Goal: Transaction & Acquisition: Book appointment/travel/reservation

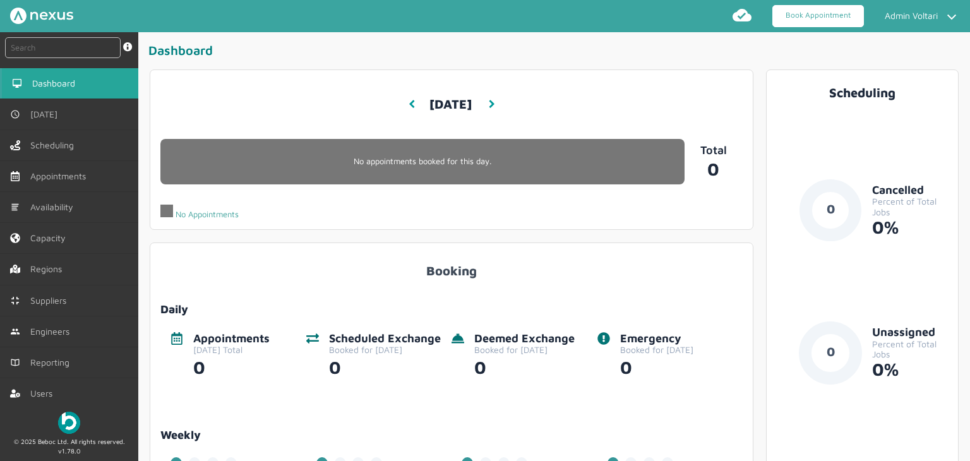
click at [829, 16] on link "Book Appointment" at bounding box center [818, 16] width 92 height 22
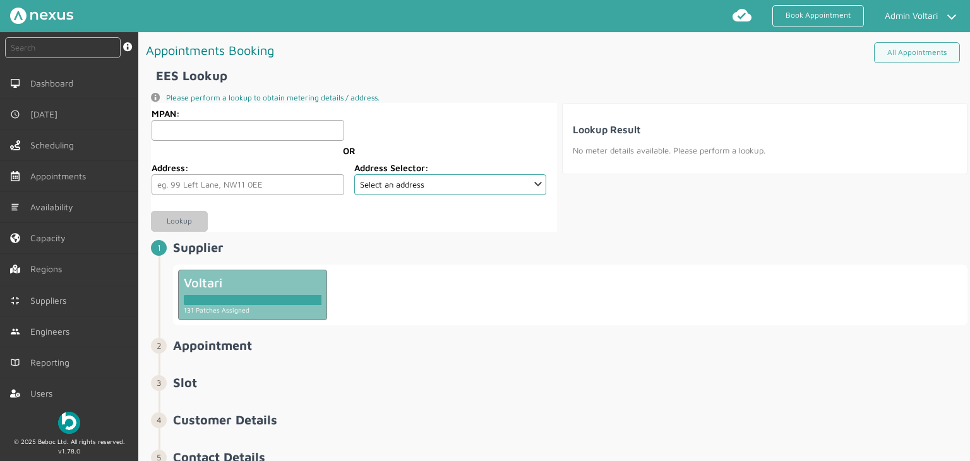
click at [232, 290] on div at bounding box center [253, 297] width 138 height 15
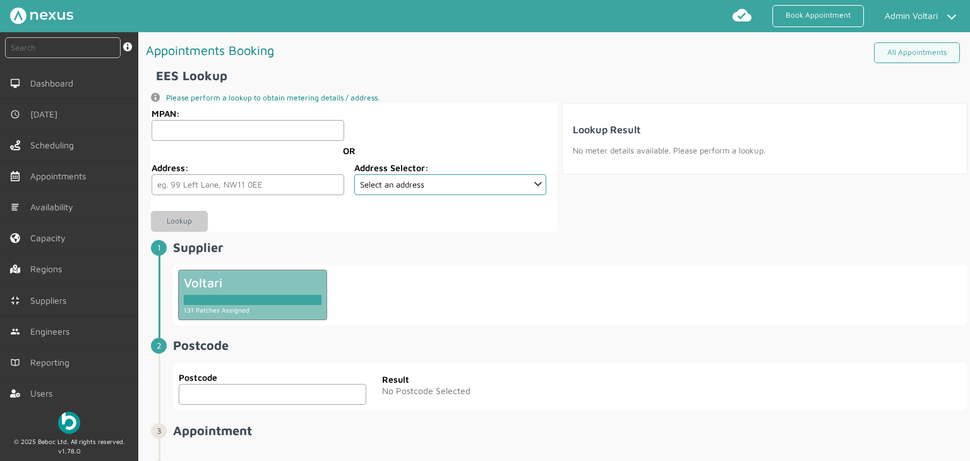
click at [220, 392] on input "text" at bounding box center [272, 394] width 187 height 21
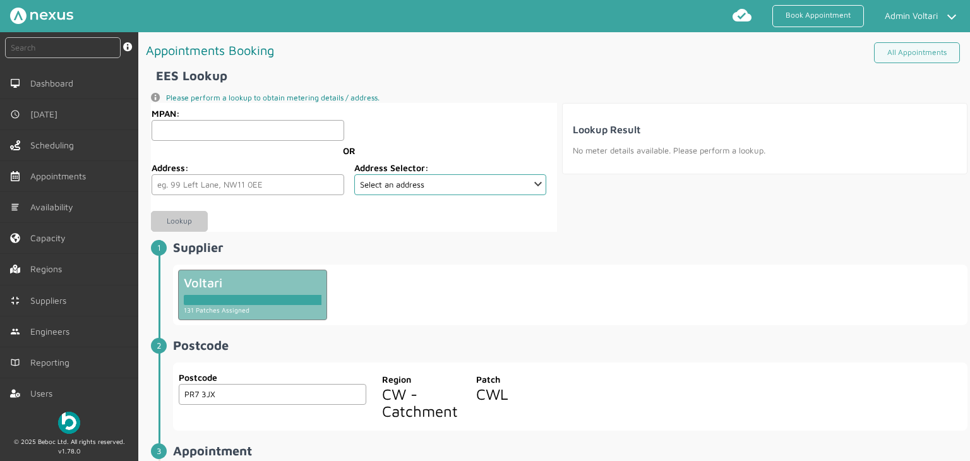
scroll to position [189, 0]
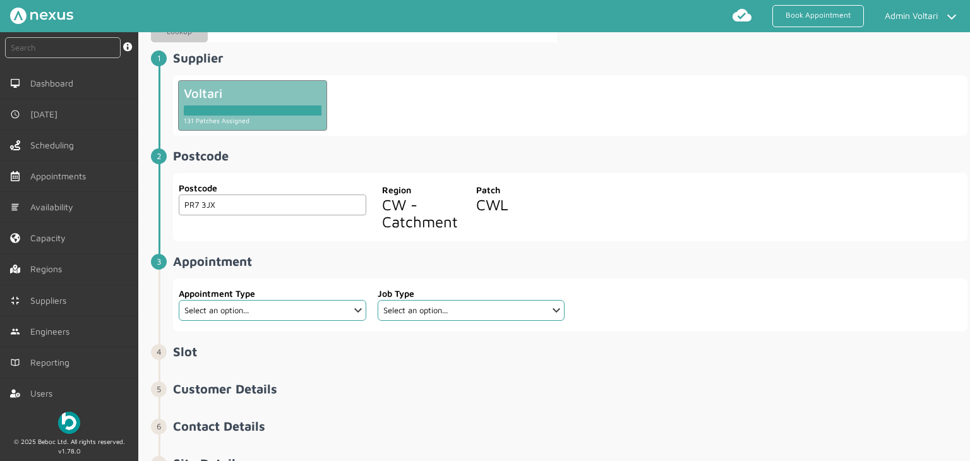
type input "PR7 3JX"
click at [344, 307] on select "Select an option... Additional Work Electric Vehicle Electrical Services Miscel…" at bounding box center [272, 310] width 187 height 21
select select "4: 6879344a6dca1d7d355f87bf"
click at [179, 300] on select "Select an option... Additional Work Electric Vehicle Electrical Services Miscel…" at bounding box center [272, 310] width 187 height 21
click at [530, 309] on select "Select an option... Appointment Reservation" at bounding box center [471, 310] width 187 height 21
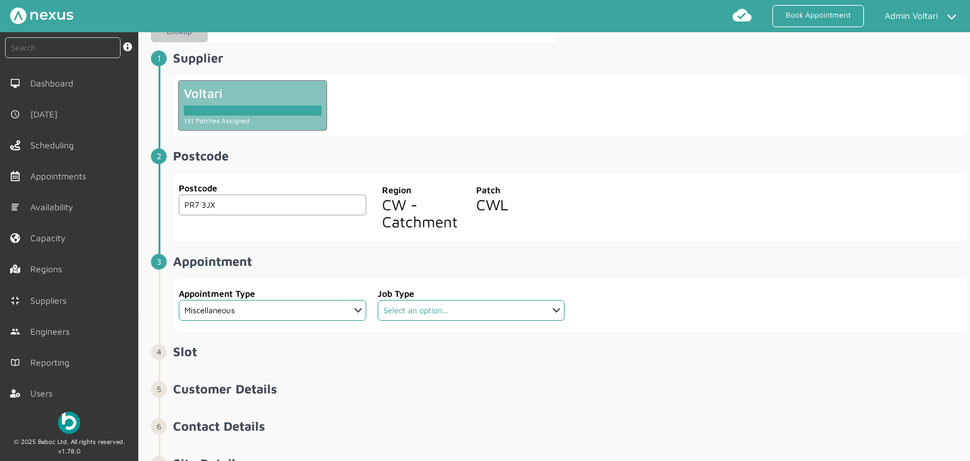
select select "1: 687934946dca1d7d355f87c5"
click at [378, 300] on select "Select an option... Appointment Reservation" at bounding box center [471, 310] width 187 height 21
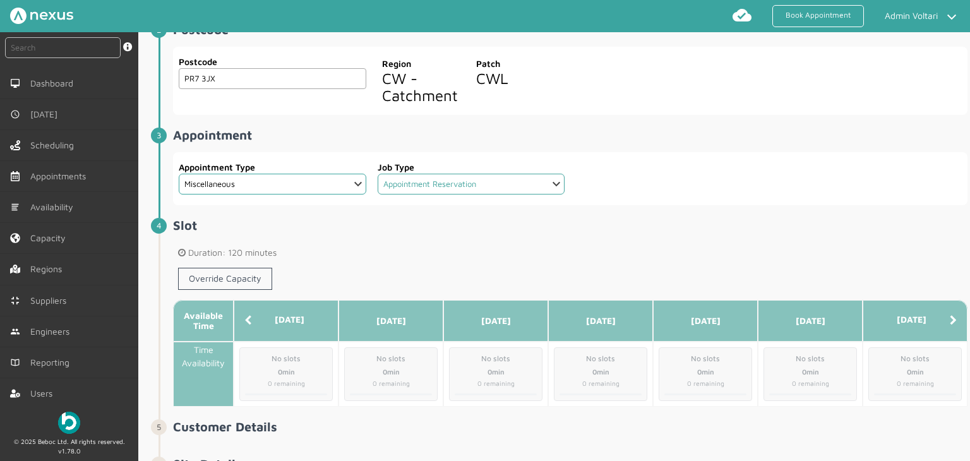
scroll to position [379, 0]
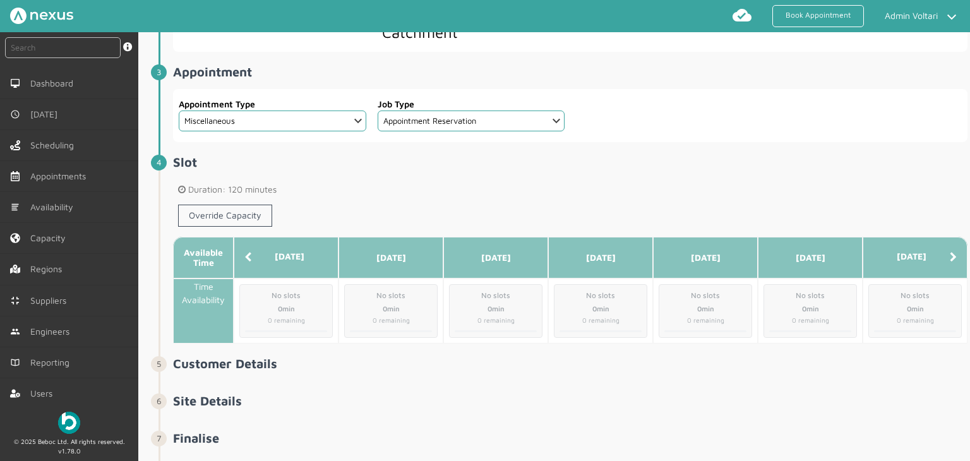
click at [950, 258] on icon at bounding box center [953, 257] width 7 height 10
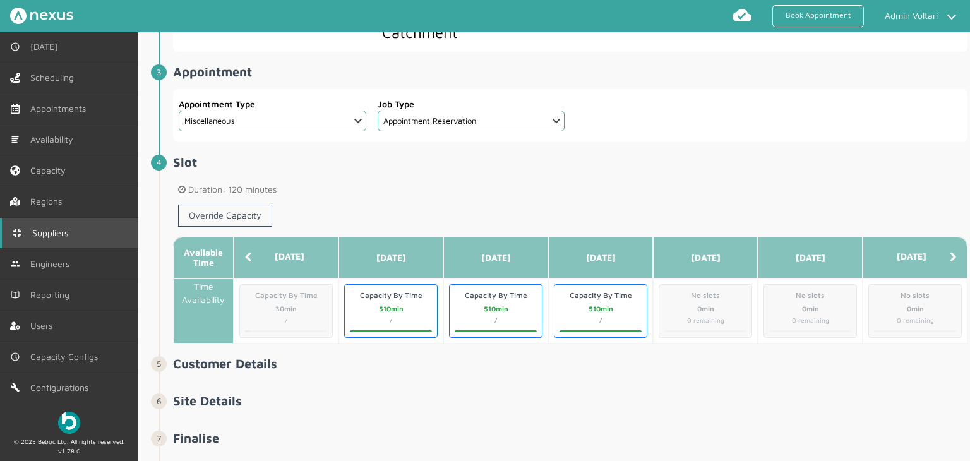
scroll to position [68, 0]
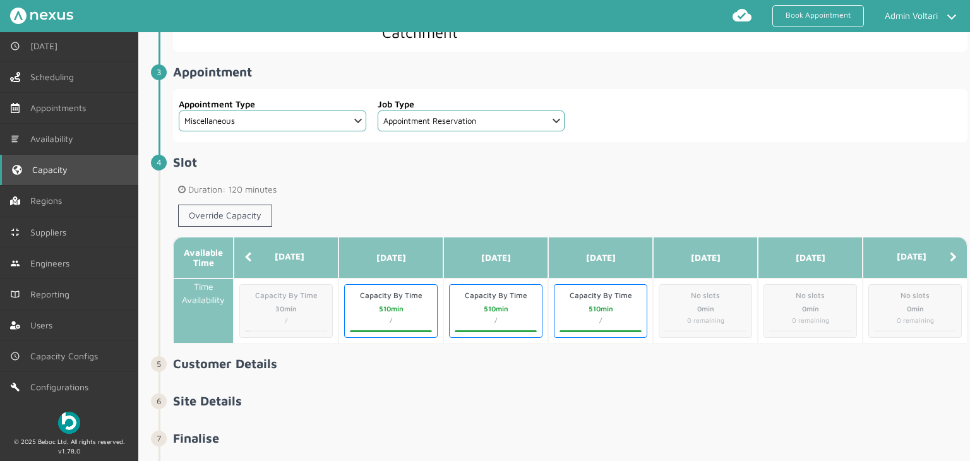
click at [73, 178] on link "Capacity" at bounding box center [69, 170] width 138 height 30
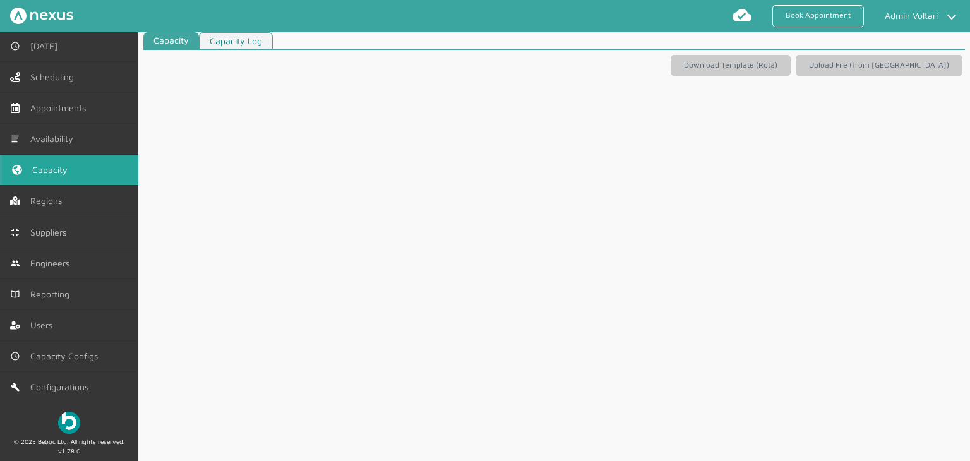
scroll to position [5, 0]
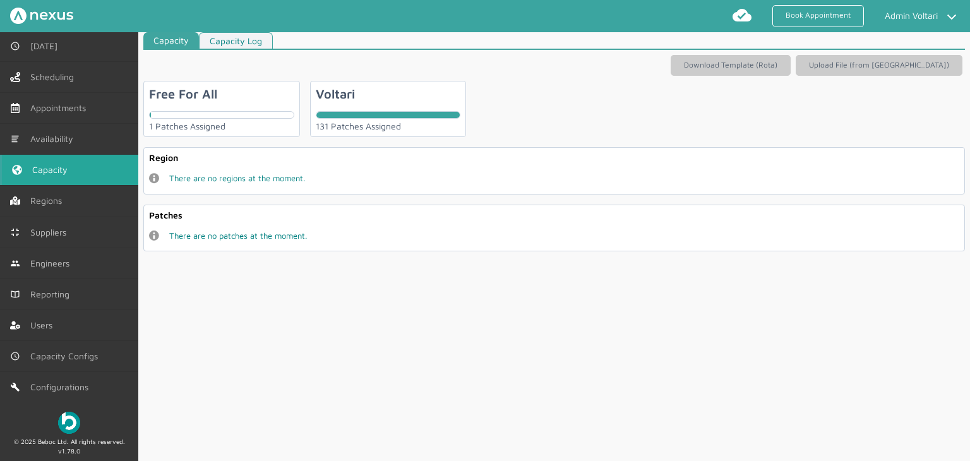
click at [359, 107] on div "Voltari 131 Patches Assigned" at bounding box center [388, 109] width 156 height 56
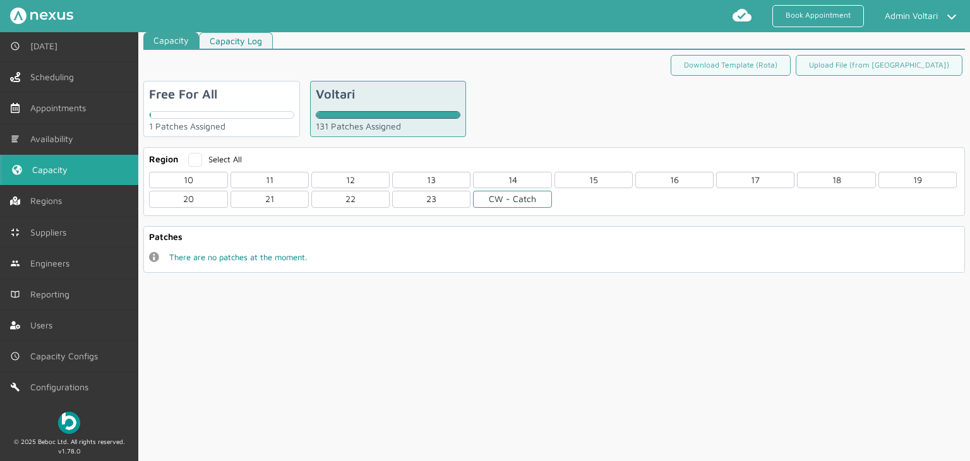
click at [528, 194] on div "CW - Catch" at bounding box center [512, 199] width 78 height 16
click at [164, 253] on div "CWL" at bounding box center [188, 255] width 78 height 16
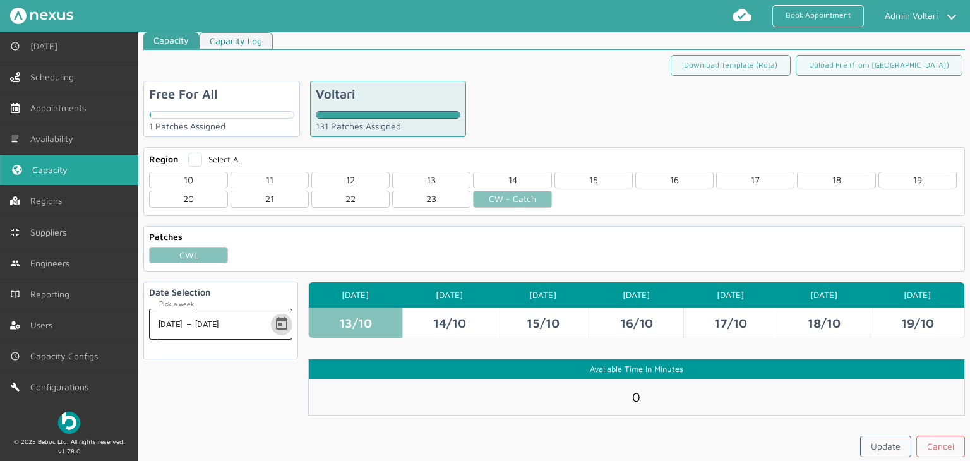
click at [279, 323] on span "Open calendar" at bounding box center [281, 324] width 30 height 30
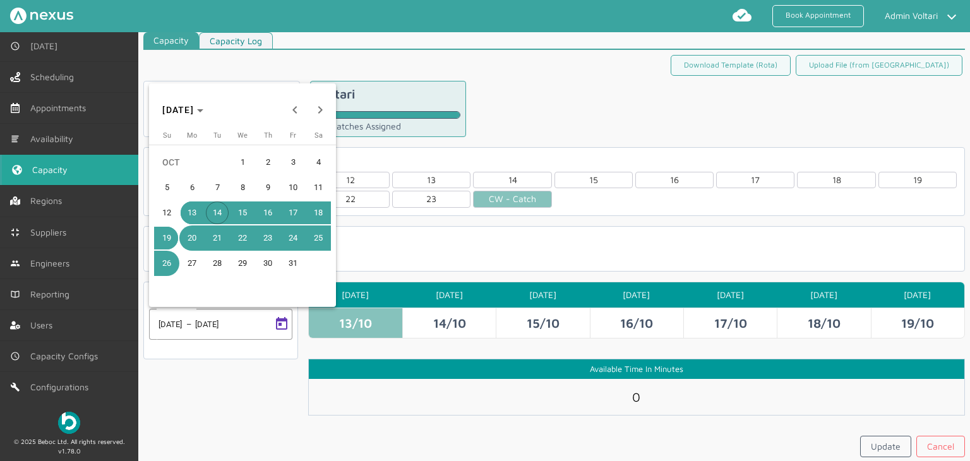
click at [266, 242] on span "23" at bounding box center [267, 238] width 23 height 23
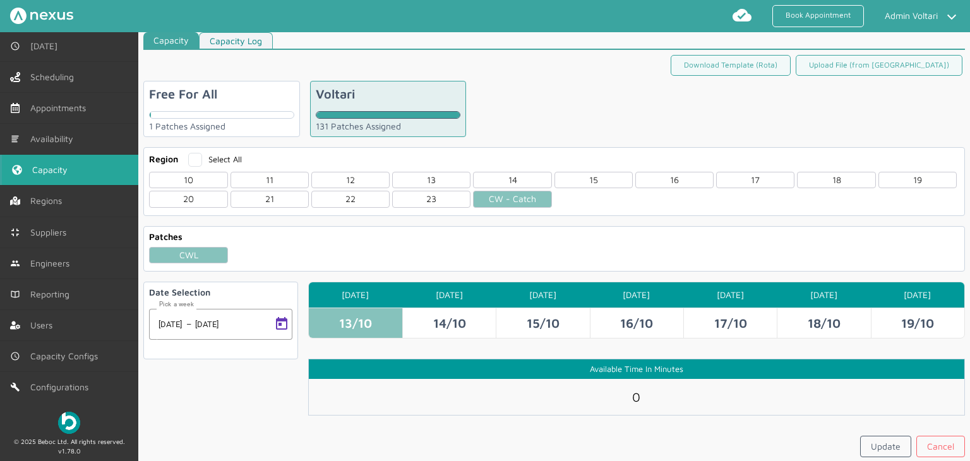
type input "[DATE]"
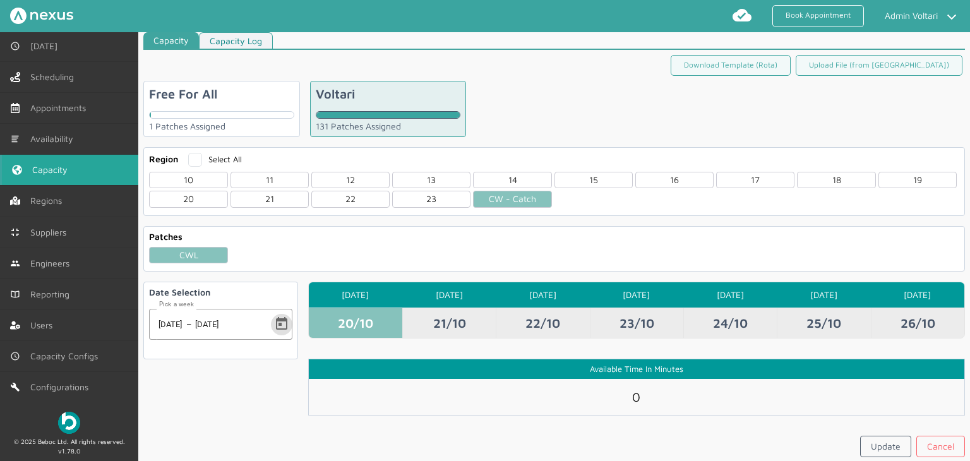
type input "480"
click at [438, 319] on td "21/10" at bounding box center [448, 322] width 93 height 30
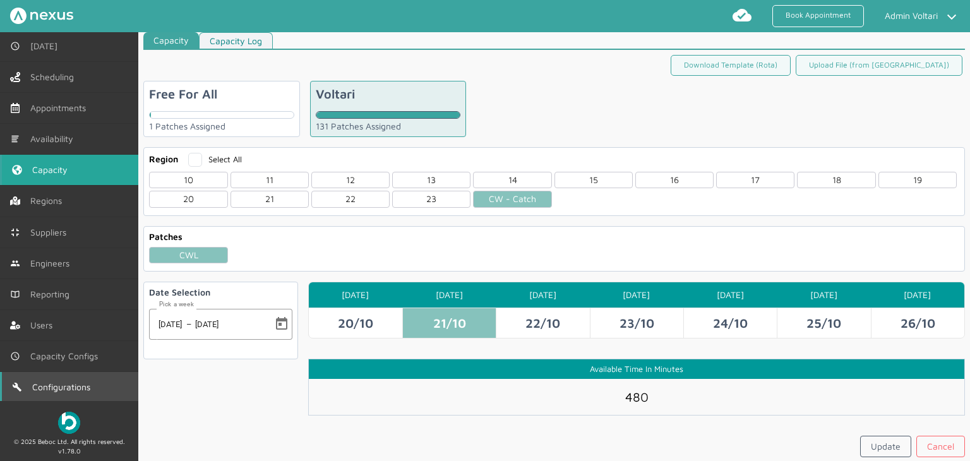
click at [68, 390] on span "Configurations" at bounding box center [63, 387] width 63 height 10
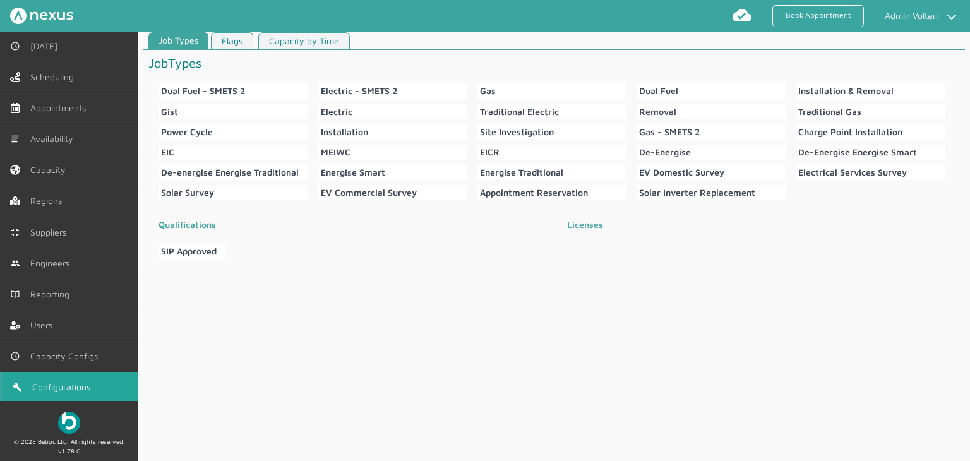
click at [326, 40] on link "Capacity by Time" at bounding box center [304, 40] width 92 height 17
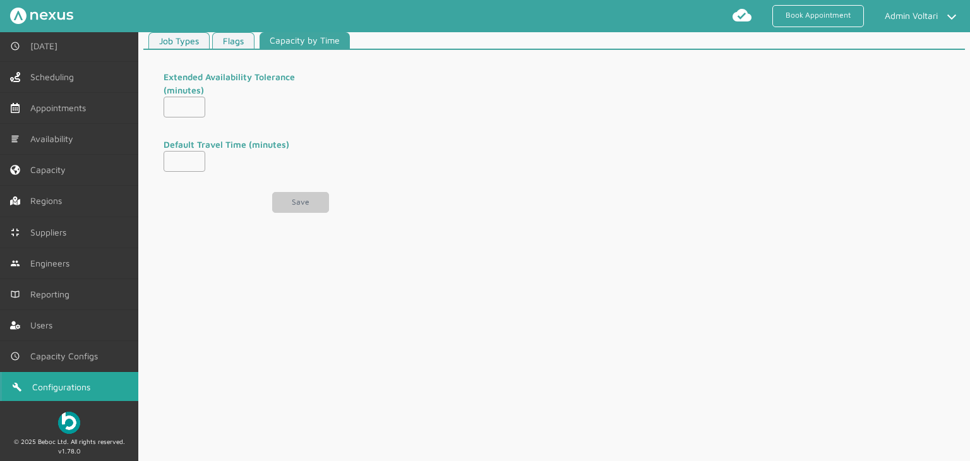
type input "30"
type input "15"
click at [68, 348] on link "Capacity Configs" at bounding box center [69, 356] width 138 height 30
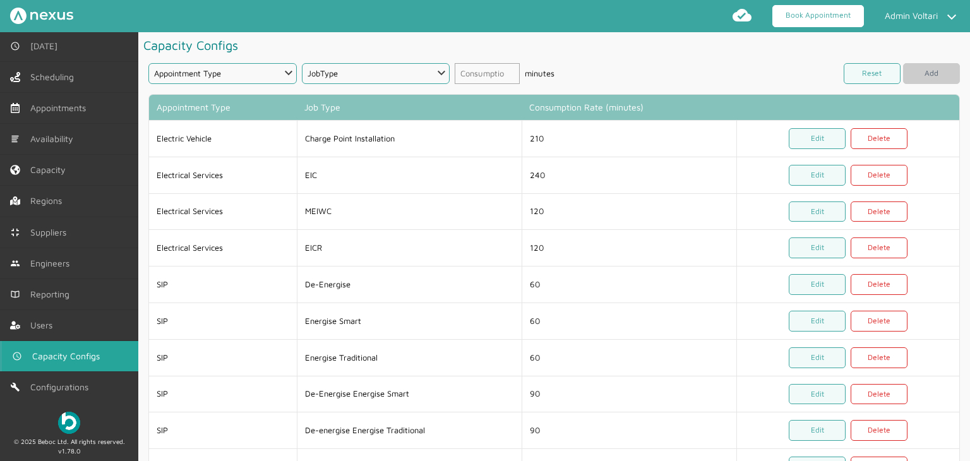
click at [828, 23] on link "Book Appointment" at bounding box center [818, 16] width 92 height 22
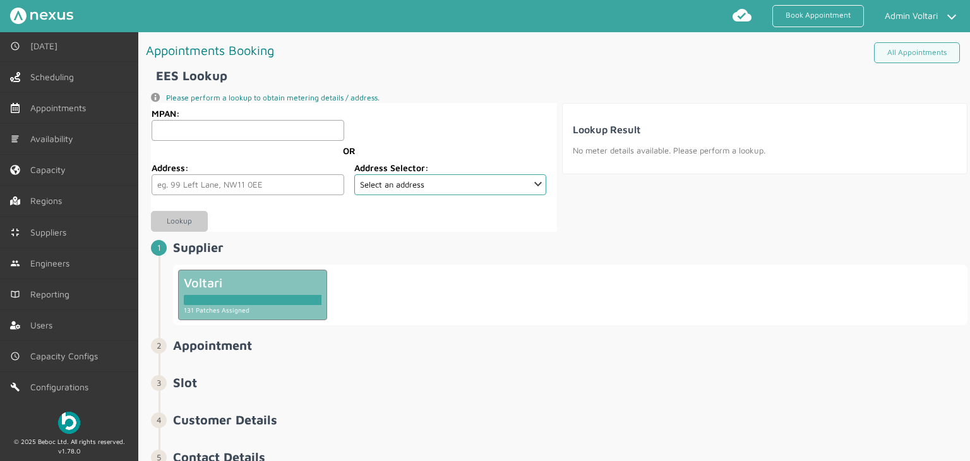
click at [259, 311] on div "131 Patches Assigned" at bounding box center [253, 309] width 138 height 9
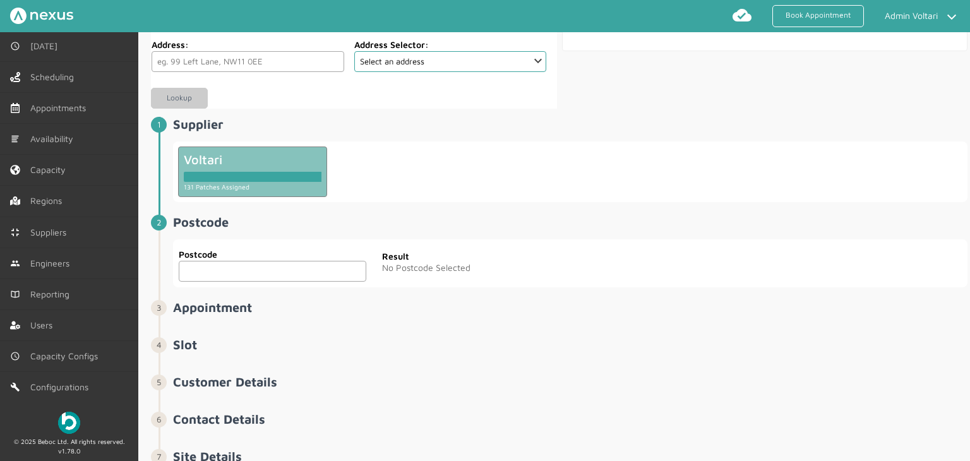
scroll to position [126, 0]
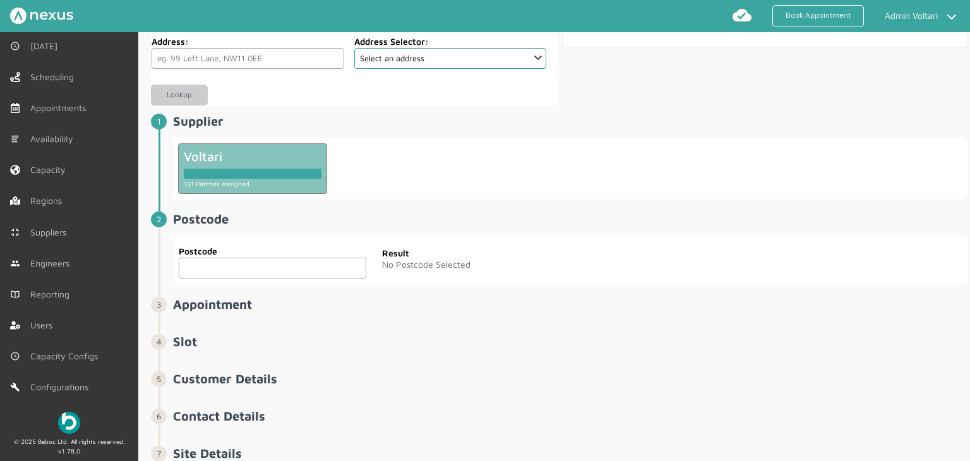
click at [217, 266] on input "text" at bounding box center [272, 268] width 187 height 21
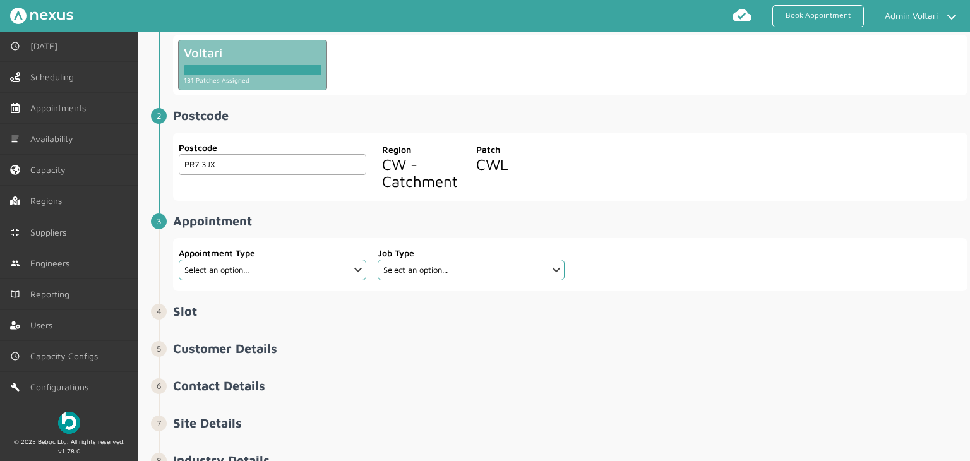
scroll to position [253, 0]
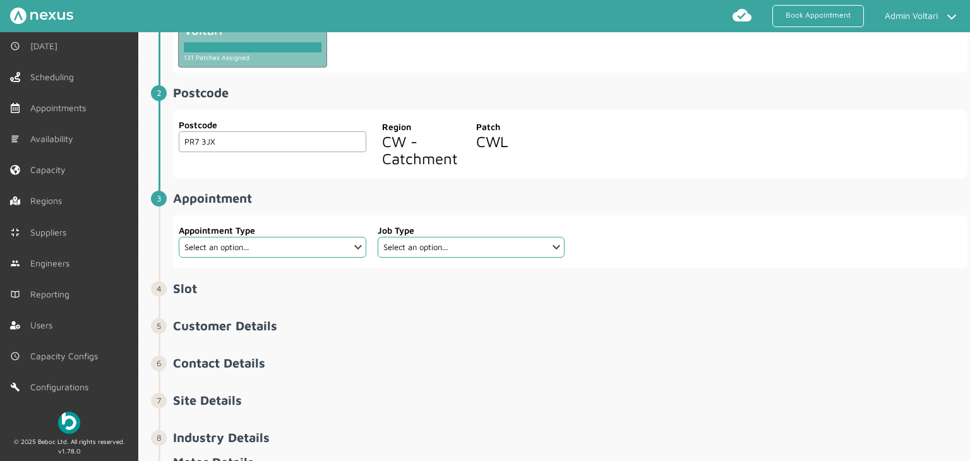
type input "PR7 3JX"
click at [347, 257] on fieldset "Appointment Type Select an option... Additional Work Electric Vehicle Electrica…" at bounding box center [272, 242] width 188 height 44
drag, startPoint x: 349, startPoint y: 248, endPoint x: 341, endPoint y: 249, distance: 8.3
click at [349, 248] on select "Select an option... Additional Work Electric Vehicle Electrical Services Miscel…" at bounding box center [272, 247] width 187 height 21
select select "2: 62b1ed55ff53584ce128428a"
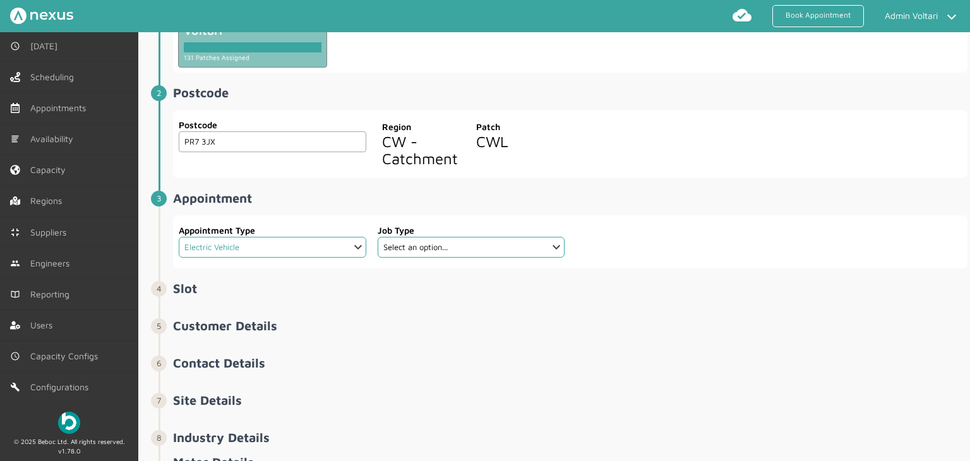
click at [179, 237] on select "Select an option... Additional Work Electric Vehicle Electrical Services Miscel…" at bounding box center [272, 247] width 187 height 21
click at [429, 251] on select "Select an option..." at bounding box center [471, 247] width 187 height 21
select select "1: 62b1ee29ff53584ce128428f"
click at [378, 237] on select "Select an option... [GEOGRAPHIC_DATA] Installation" at bounding box center [471, 247] width 187 height 21
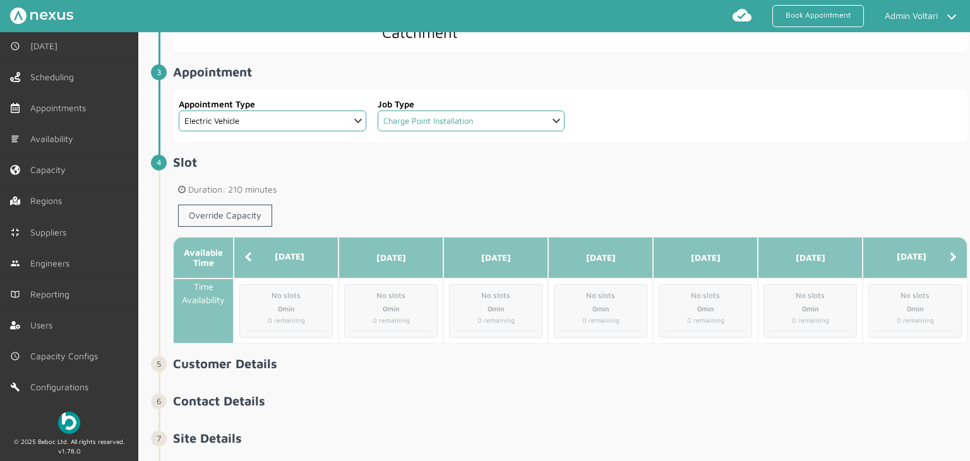
scroll to position [442, 0]
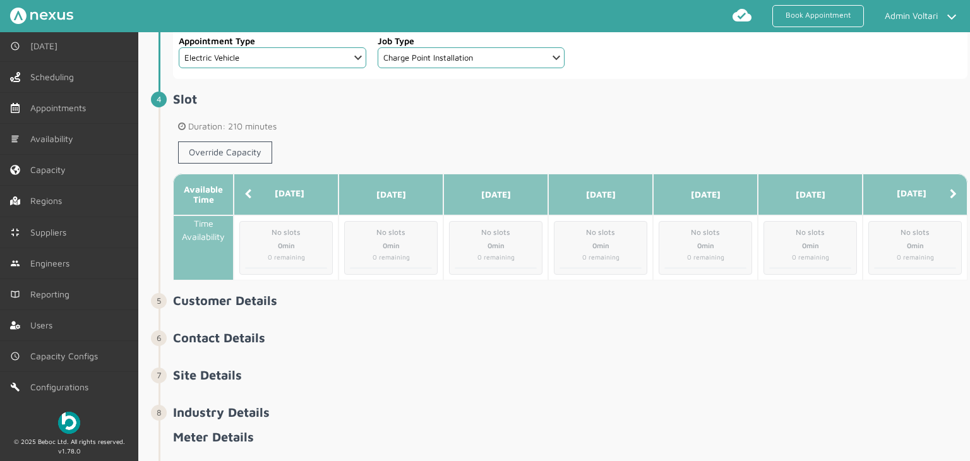
click at [950, 189] on icon at bounding box center [953, 194] width 7 height 10
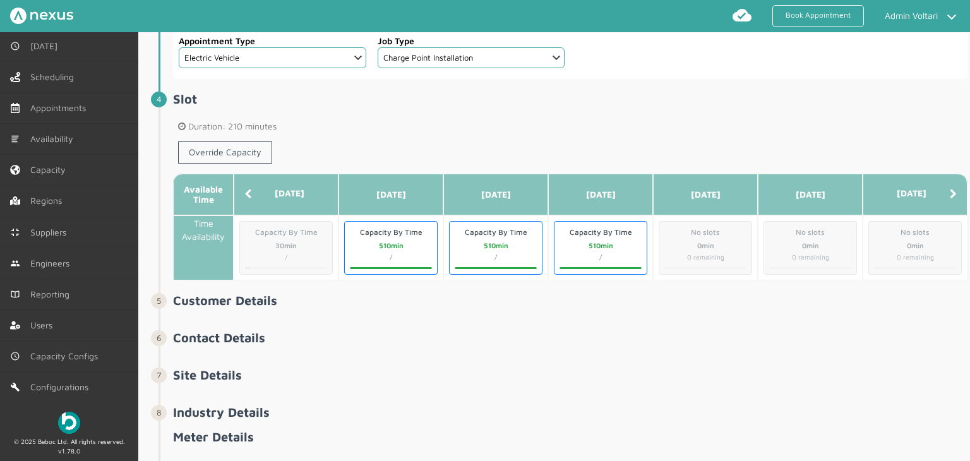
click at [402, 246] on div "510min" at bounding box center [391, 246] width 82 height 11
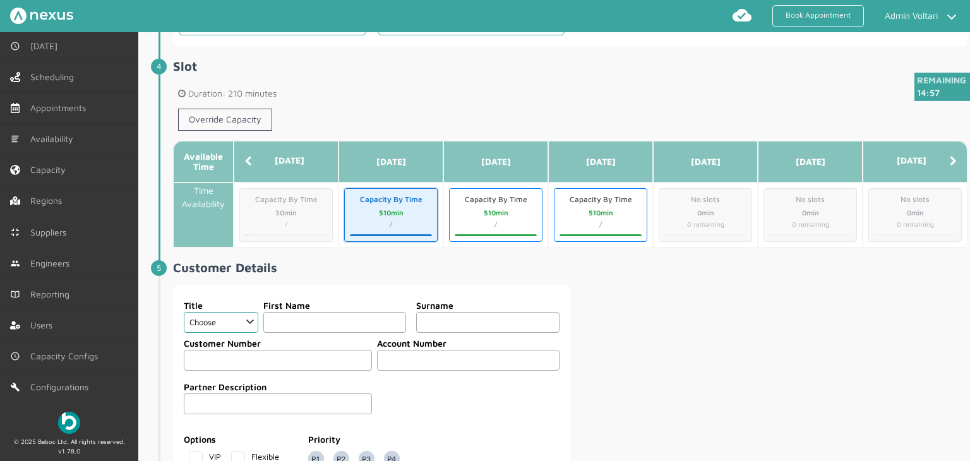
scroll to position [505, 0]
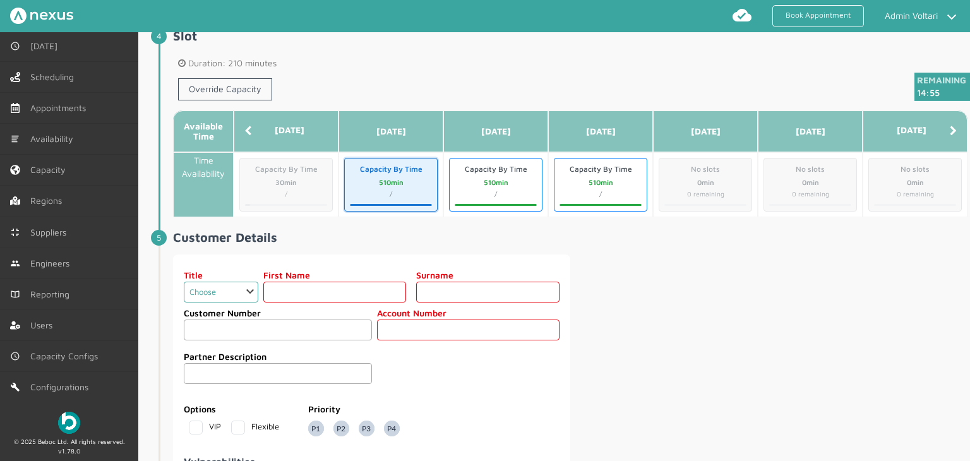
click at [239, 286] on select "Choose Dr Mr Mrs Miss Ms [PERSON_NAME][DEMOGRAPHIC_DATA]" at bounding box center [221, 292] width 74 height 21
select select "2: Mr"
click at [184, 282] on select "Choose Dr Mr Mrs Miss Ms [PERSON_NAME][DEMOGRAPHIC_DATA]" at bounding box center [221, 292] width 74 height 21
click at [296, 284] on input "text" at bounding box center [334, 292] width 143 height 21
type input "Cap"
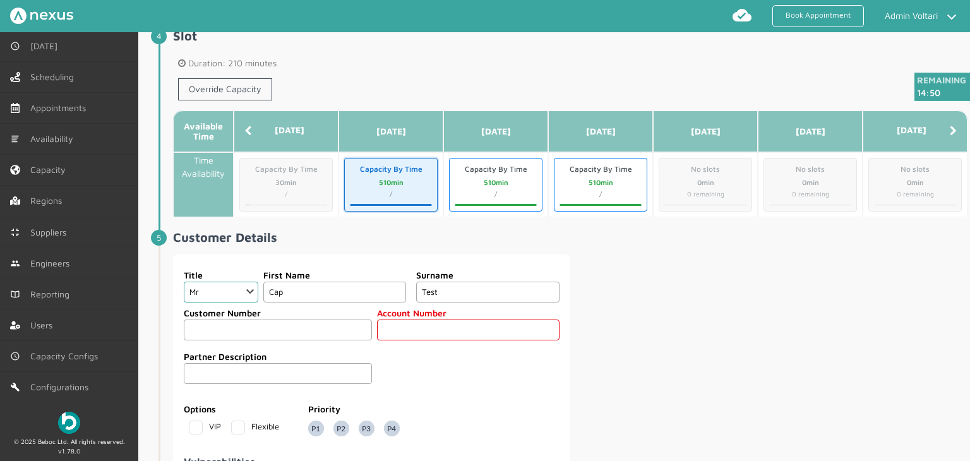
type input "Test"
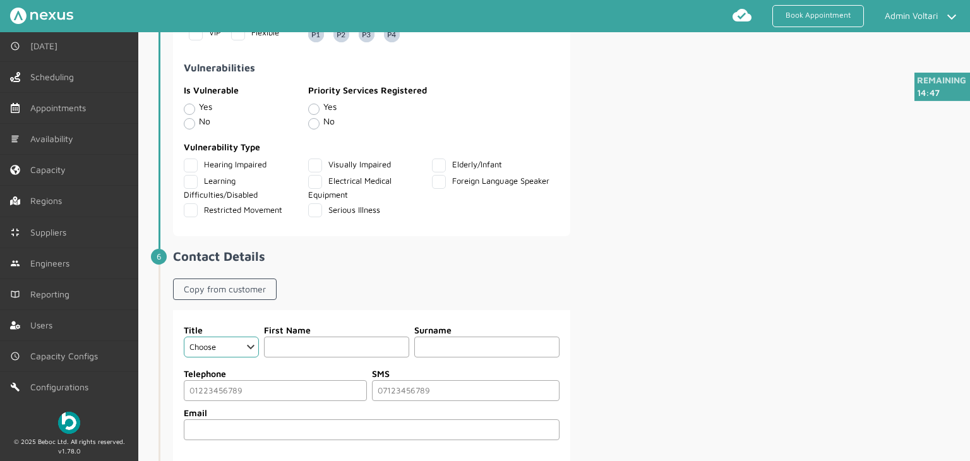
scroll to position [947, 0]
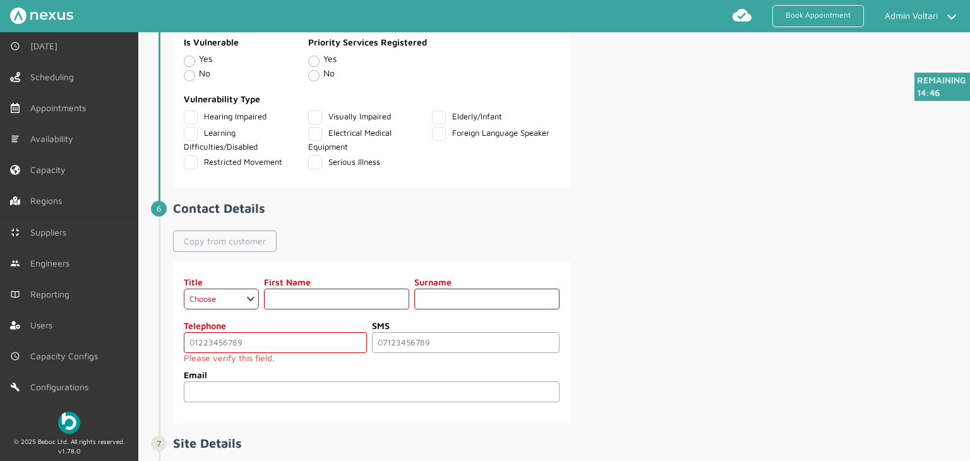
type input "02345678"
click at [223, 235] on link "Copy from customer" at bounding box center [225, 240] width 104 height 21
select select "2: Mr"
type input "Cap"
type input "Test"
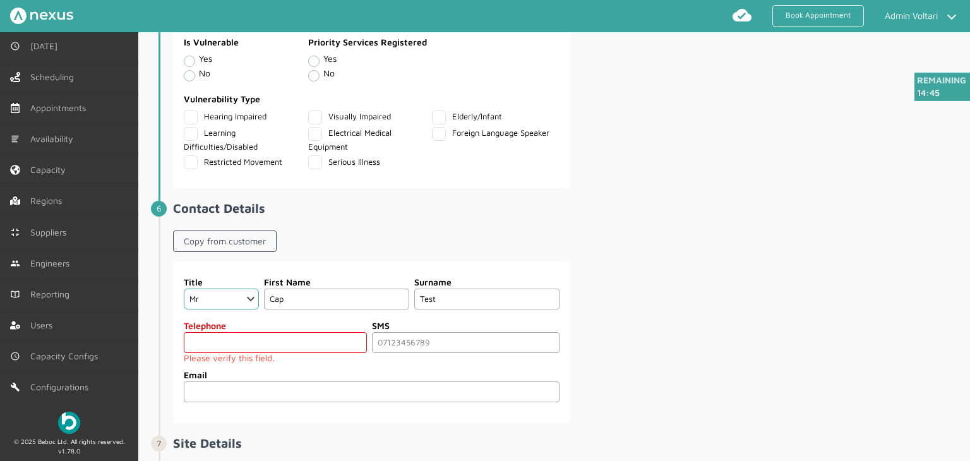
click at [230, 335] on input "tel" at bounding box center [275, 342] width 182 height 21
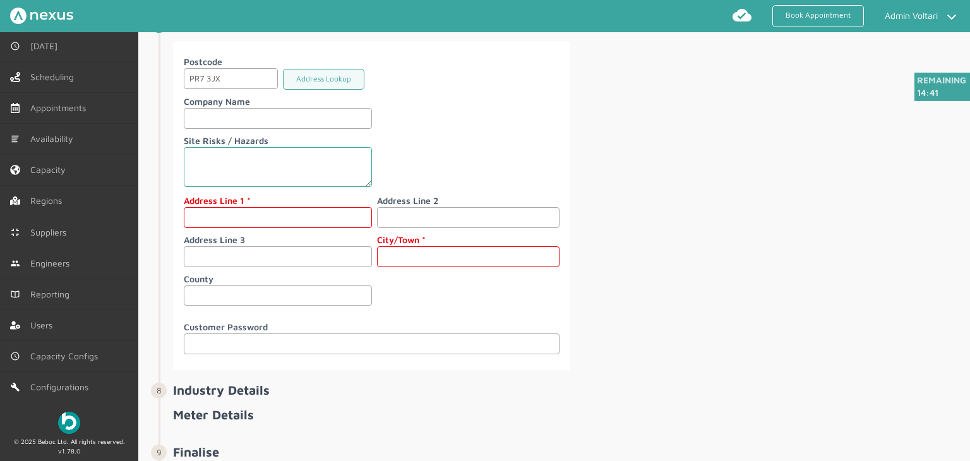
scroll to position [1326, 0]
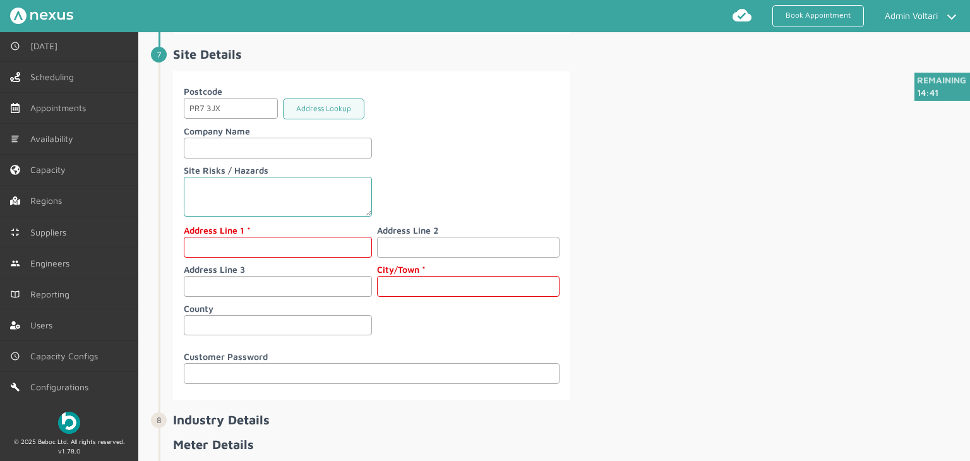
type input "01234567890"
click at [211, 239] on input "text" at bounding box center [278, 247] width 188 height 21
type input "Beoc"
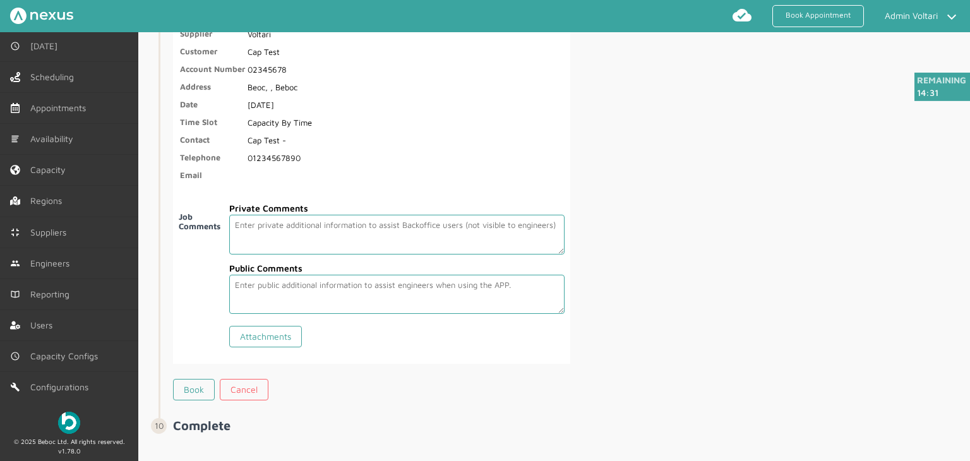
scroll to position [1896, 0]
type input "Beboc"
click at [194, 379] on link "Book" at bounding box center [194, 388] width 42 height 21
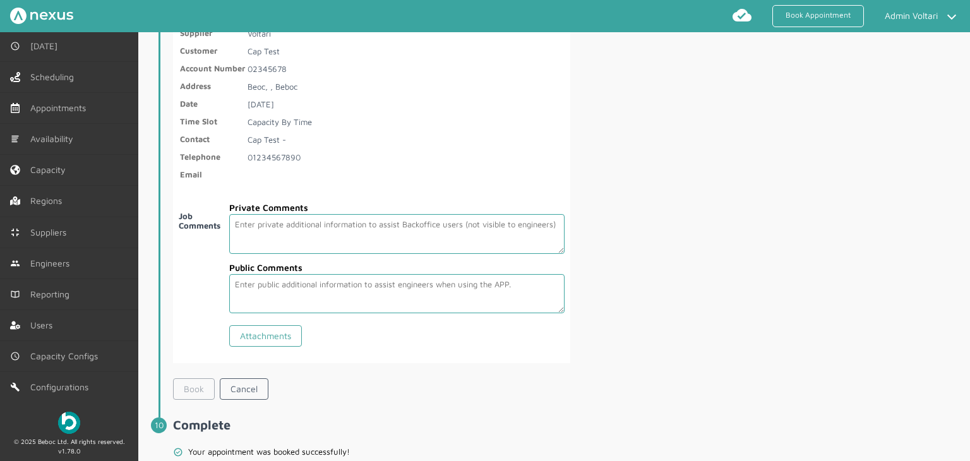
scroll to position [1957, 0]
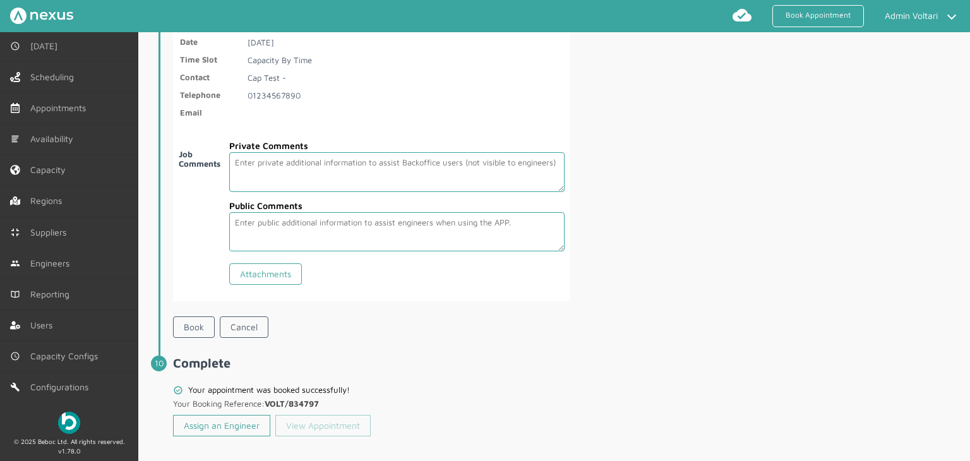
click at [318, 419] on link "View Appointment" at bounding box center [322, 425] width 95 height 21
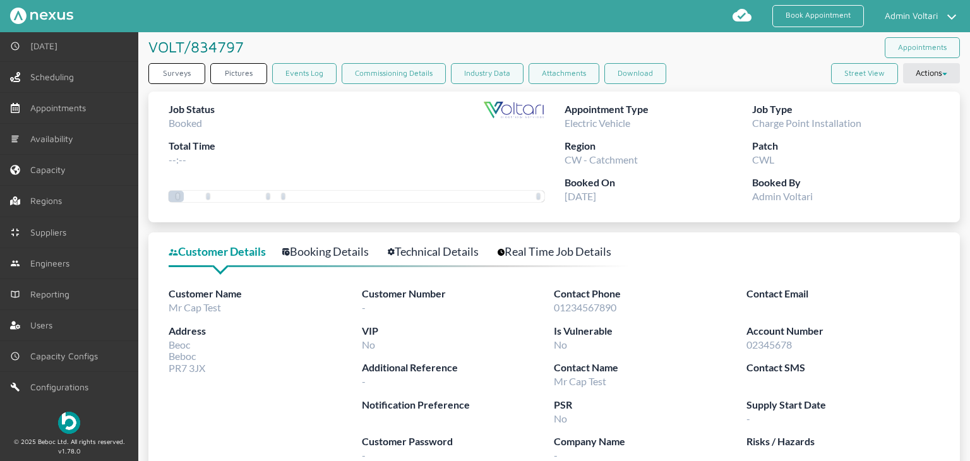
click at [352, 256] on link "Booking Details" at bounding box center [332, 251] width 100 height 18
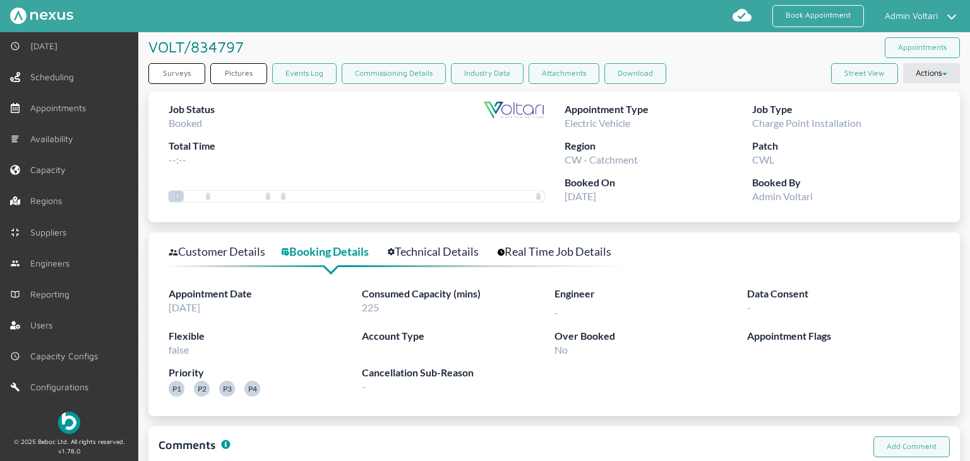
drag, startPoint x: 381, startPoint y: 311, endPoint x: 360, endPoint y: 309, distance: 20.9
click at [362, 309] on div "Consumed Capacity (mins) 225" at bounding box center [458, 307] width 193 height 42
click at [813, 21] on link "Book Appointment" at bounding box center [818, 16] width 92 height 22
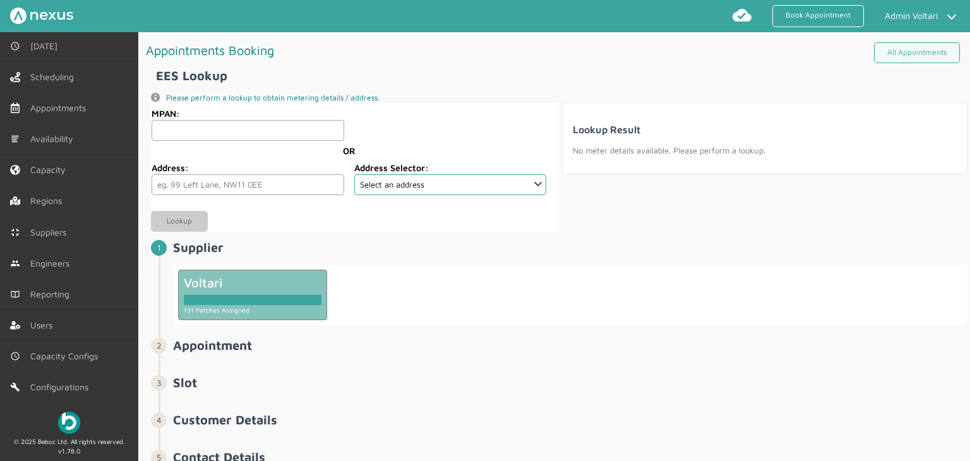
click at [230, 276] on div "Voltari" at bounding box center [253, 282] width 138 height 15
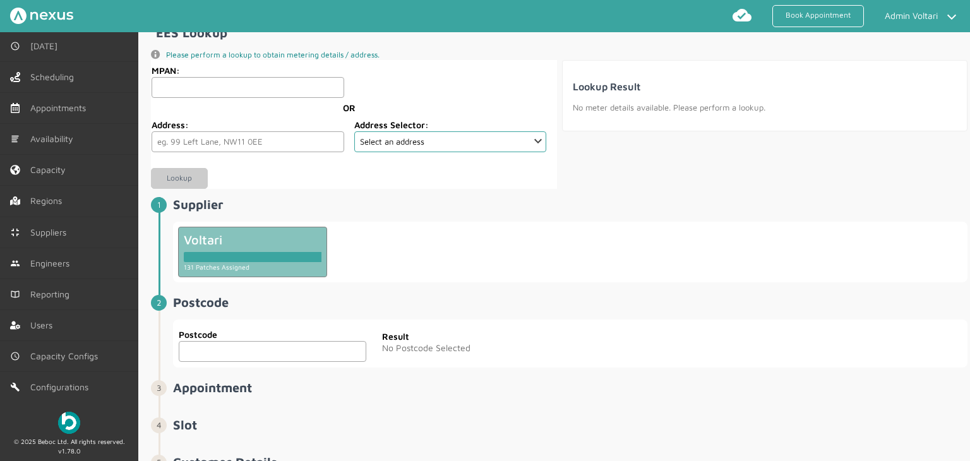
scroll to position [126, 0]
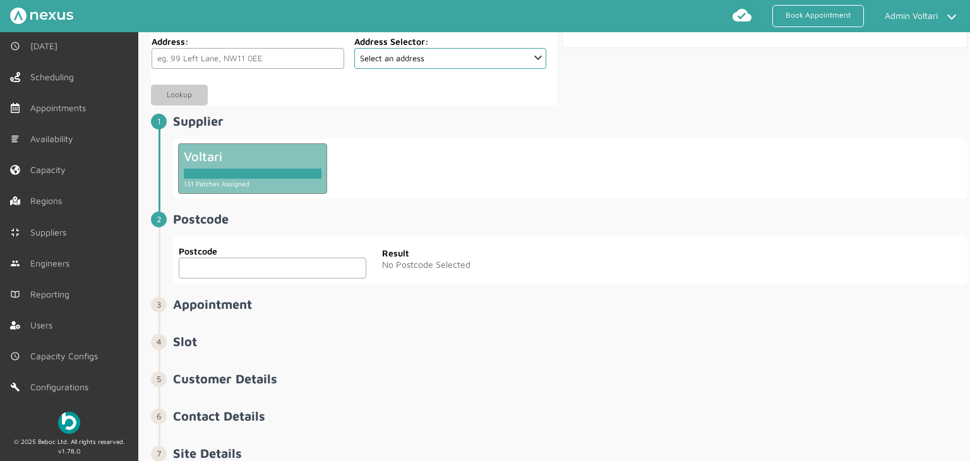
click at [245, 268] on input "text" at bounding box center [272, 268] width 187 height 21
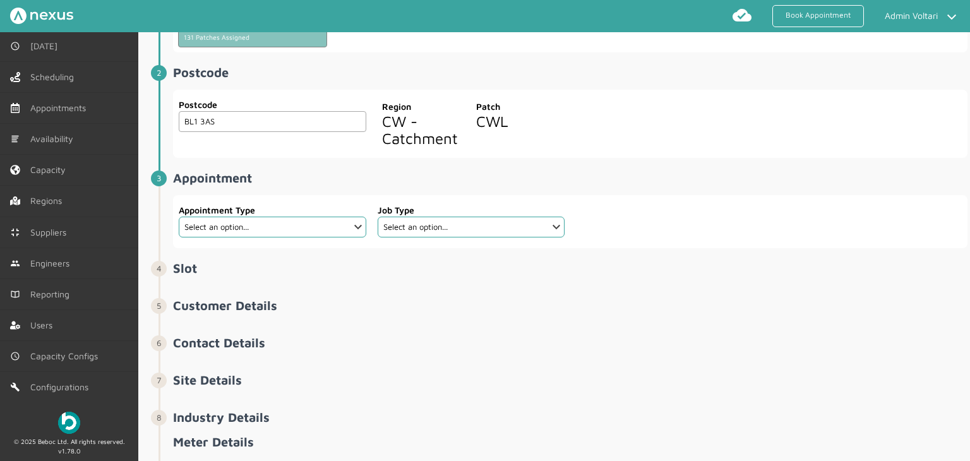
scroll to position [316, 0]
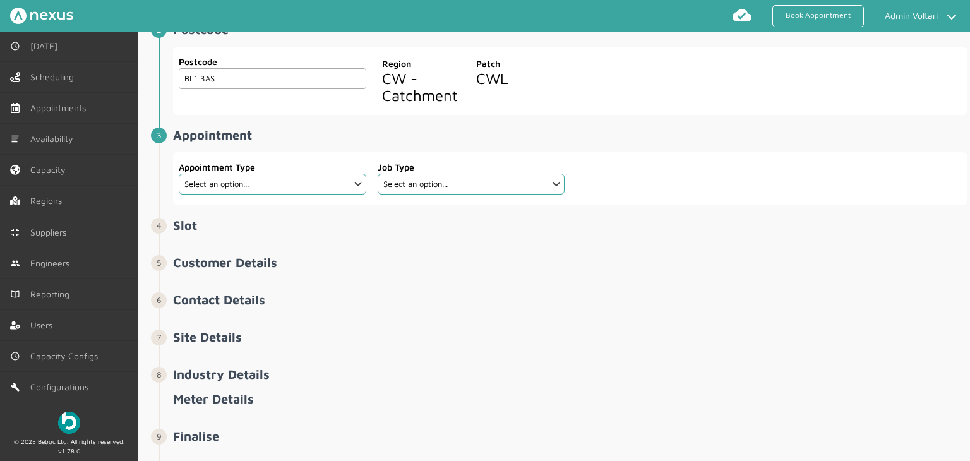
type input "BL1 3AS"
click at [285, 177] on select "Select an option... Additional Work Electric Vehicle Electrical Services Miscel…" at bounding box center [272, 184] width 187 height 21
select select "3: 6341c46918fe41bc065ed80b"
click at [179, 174] on select "Select an option... Additional Work Electric Vehicle Electrical Services Miscel…" at bounding box center [272, 184] width 187 height 21
click at [423, 186] on select "Select an option... EIC EICR MEIWC" at bounding box center [471, 184] width 187 height 21
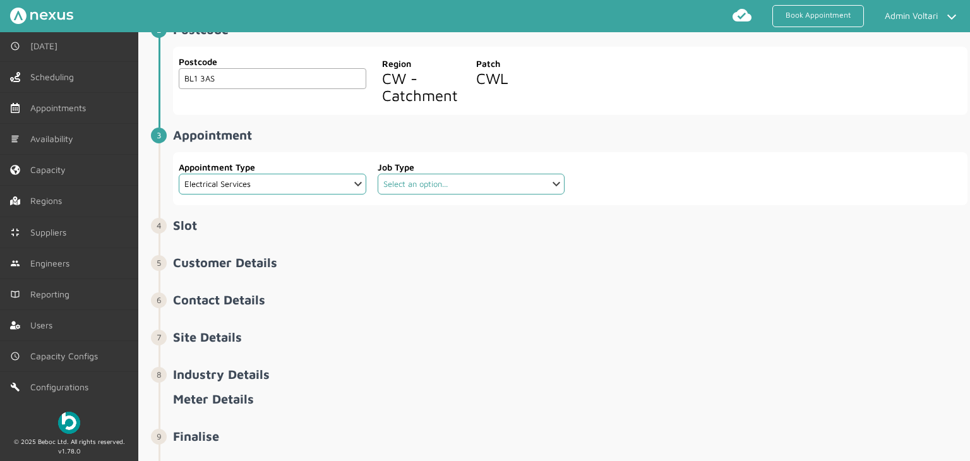
select select "1: 6341c4ba18fe41bc065ed80e"
click at [378, 174] on select "Select an option... EIC EICR MEIWC" at bounding box center [471, 184] width 187 height 21
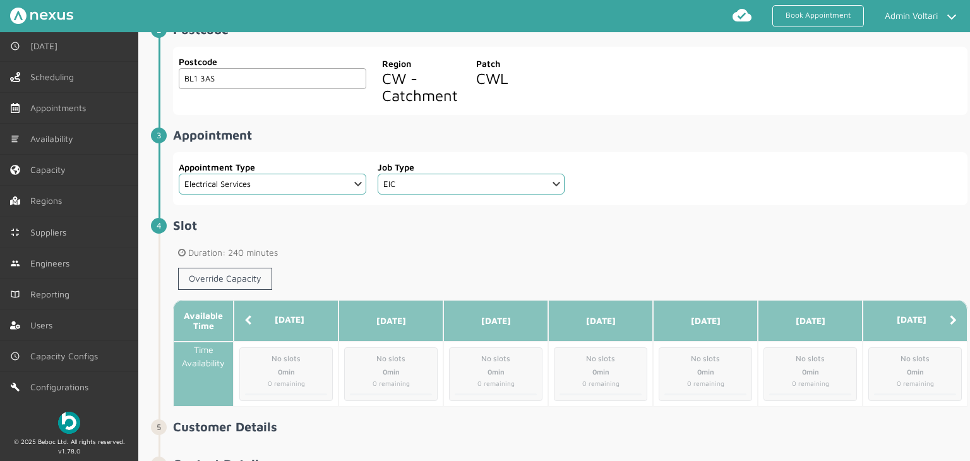
click at [950, 316] on icon at bounding box center [953, 320] width 7 height 10
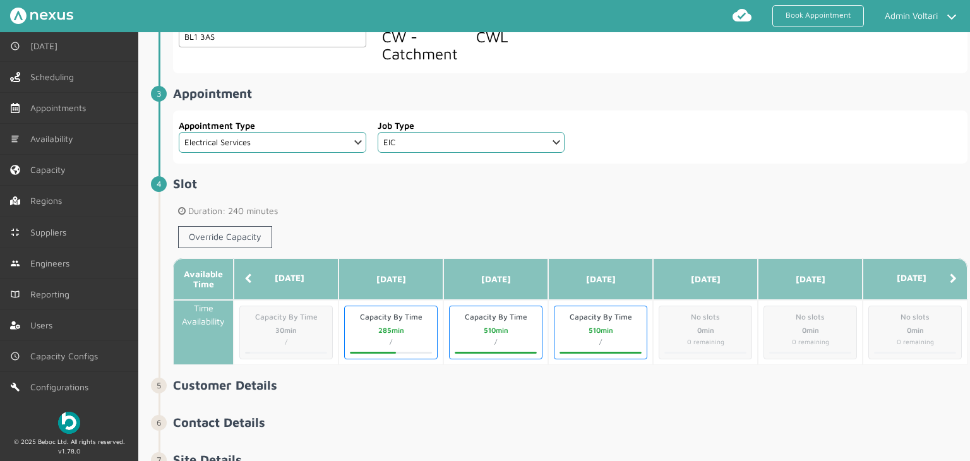
scroll to position [379, 0]
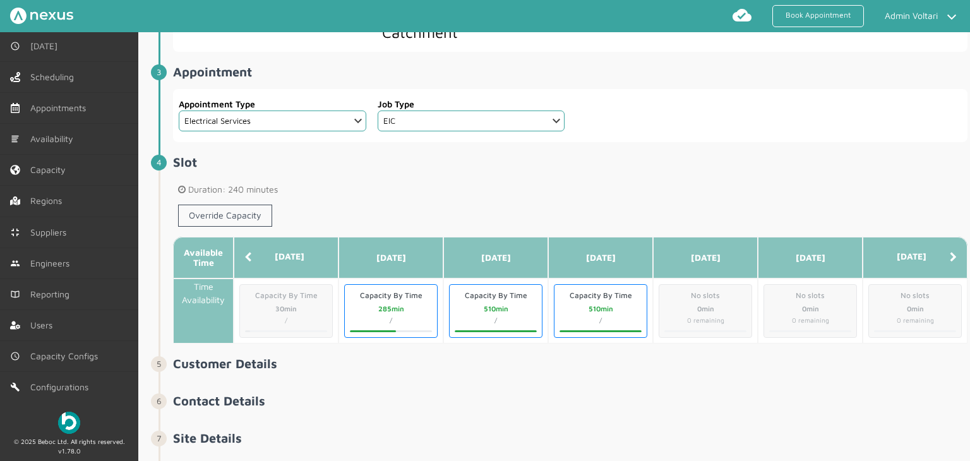
click at [455, 188] on span "Duration: 240 minutes" at bounding box center [570, 189] width 784 height 10
